Goal: Task Accomplishment & Management: Manage account settings

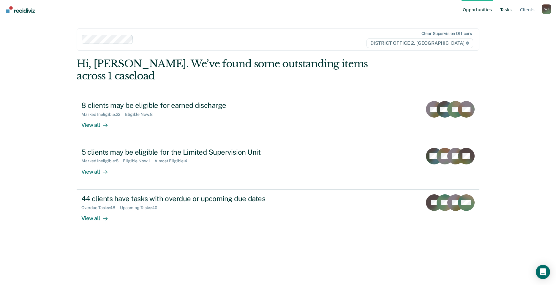
click at [510, 14] on link "Tasks" at bounding box center [506, 9] width 14 height 19
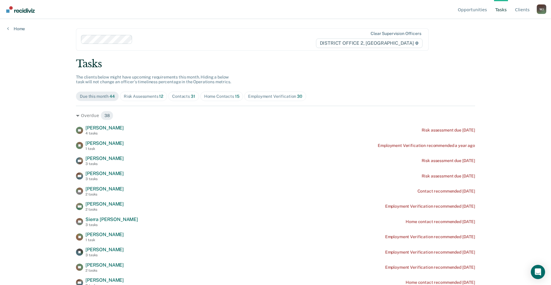
click at [222, 98] on div "Home Contacts 15" at bounding box center [221, 96] width 35 height 5
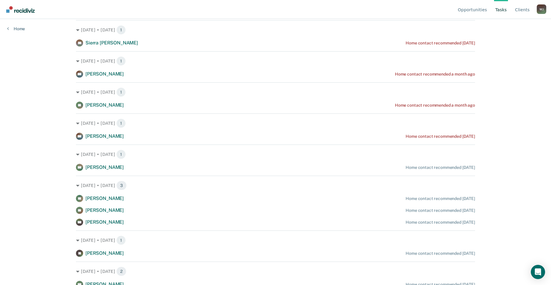
scroll to position [89, 0]
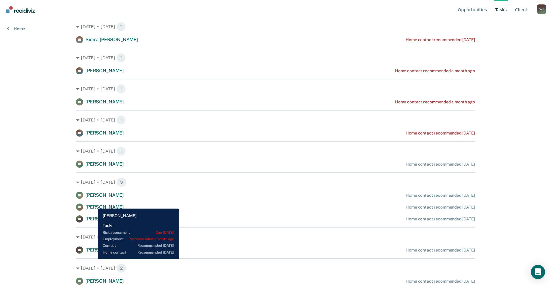
click at [93, 204] on span "[PERSON_NAME]" at bounding box center [104, 207] width 38 height 6
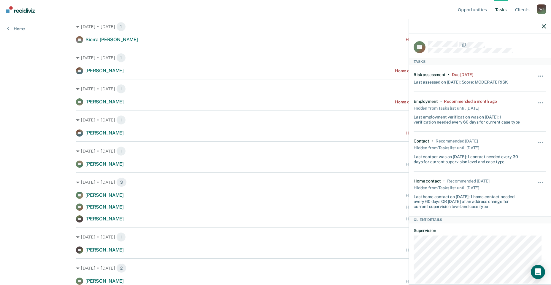
click at [51, 193] on div "Opportunities Tasks Client s [PERSON_NAME] Profile How it works Log Out Home Cl…" at bounding box center [275, 53] width 551 height 285
click at [35, 195] on div "Opportunities Tasks Client s [PERSON_NAME] Profile How it works Log Out Home Cl…" at bounding box center [275, 53] width 551 height 285
click at [546, 24] on icon "button" at bounding box center [544, 26] width 4 height 4
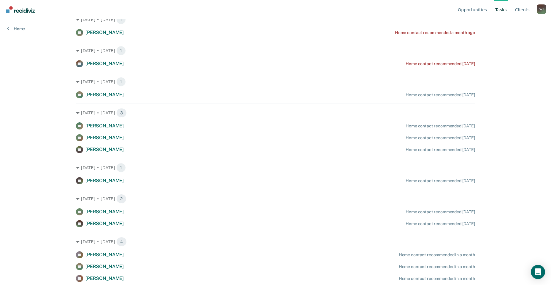
scroll to position [167, 0]
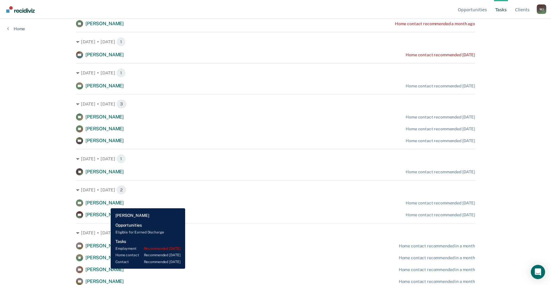
click at [106, 204] on span "[PERSON_NAME]" at bounding box center [104, 203] width 38 height 6
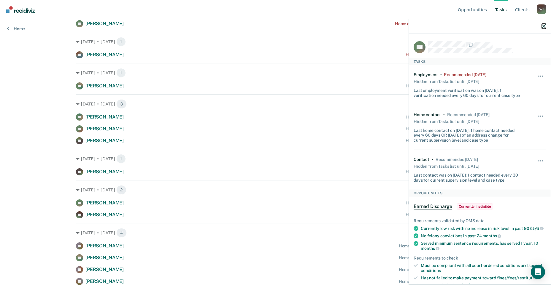
click at [543, 25] on icon "button" at bounding box center [544, 26] width 4 height 4
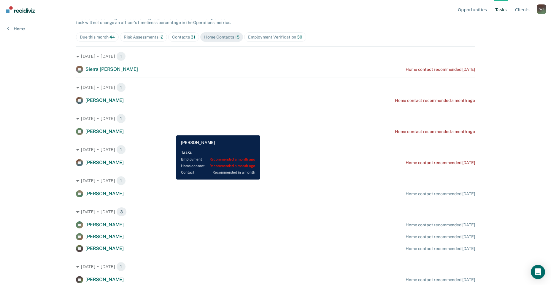
scroll to position [0, 0]
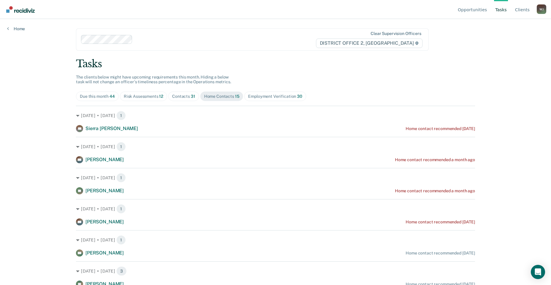
click at [179, 94] on div "Contacts 31" at bounding box center [183, 96] width 23 height 5
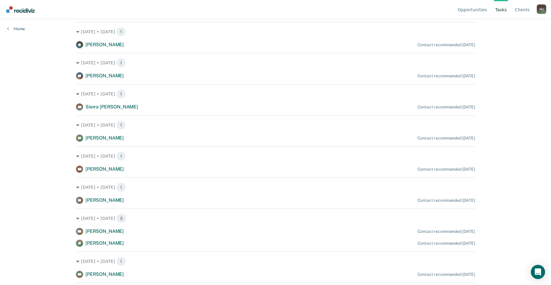
scroll to position [297, 0]
